Goal: Task Accomplishment & Management: Manage account settings

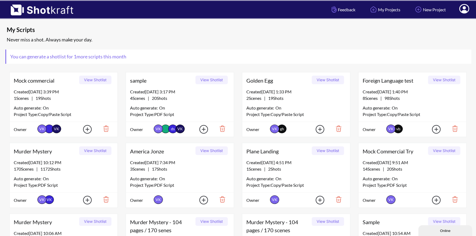
click at [465, 9] on icon at bounding box center [465, 8] width 10 height 9
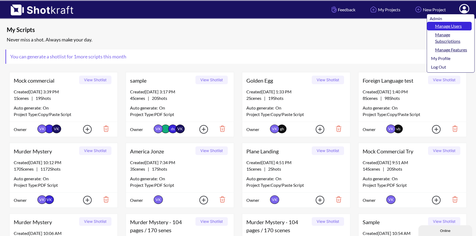
click at [458, 25] on link "Manage Users" at bounding box center [449, 26] width 45 height 9
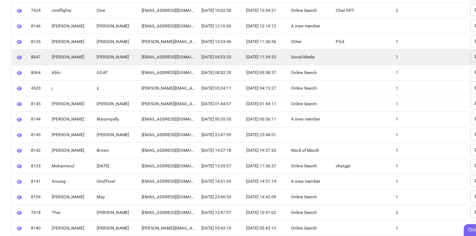
scroll to position [204, 0]
